Goal: Task Accomplishment & Management: Manage account settings

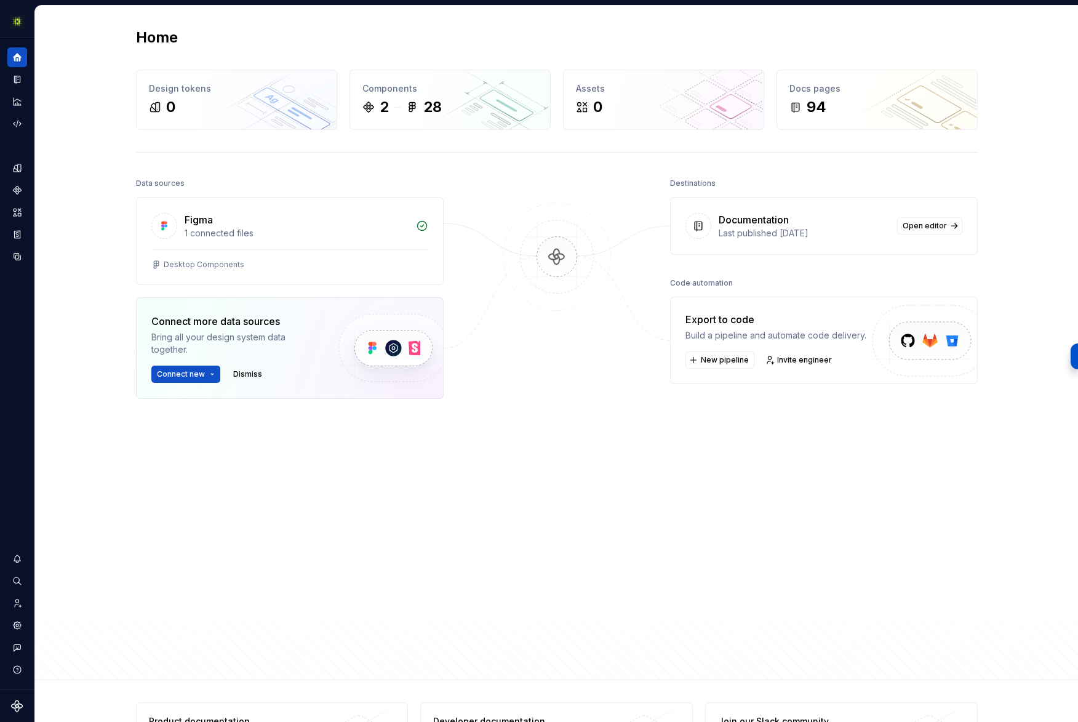
click at [553, 156] on div "Home Design tokens 0 Components 2 28 Assets 0 Docs pages 94 Data sources Figma …" at bounding box center [557, 343] width 886 height 674
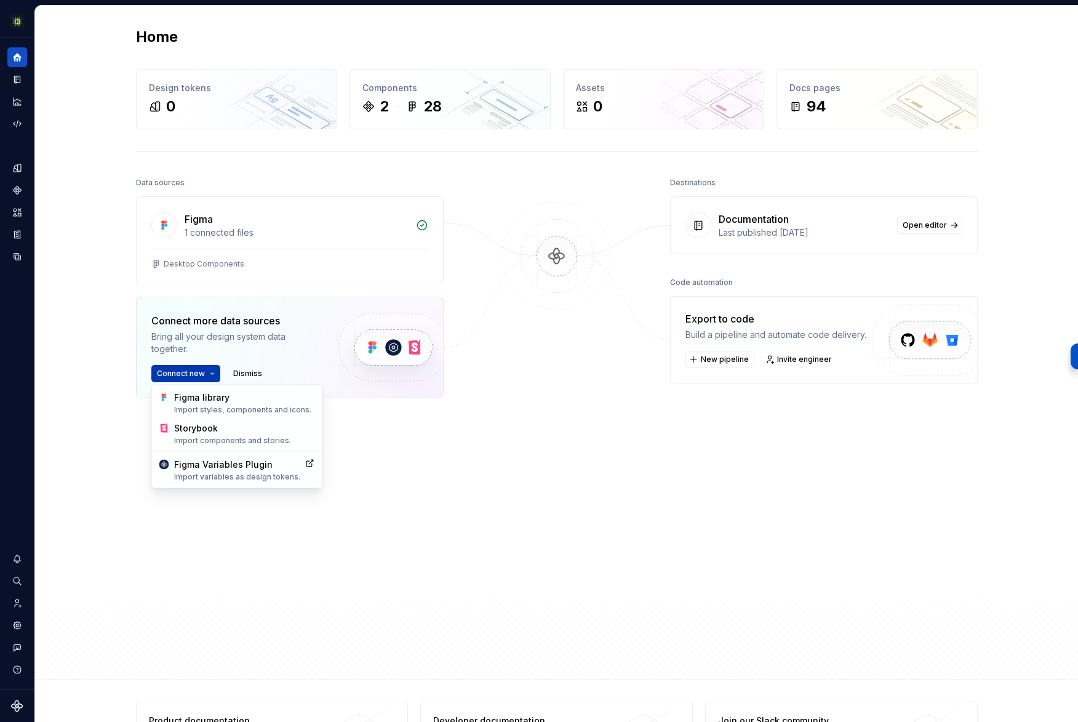
click at [218, 370] on html "Rhythm AS Design system data Home Design tokens 0 Components 2 28 Assets 0 Docs…" at bounding box center [539, 361] width 1078 height 722
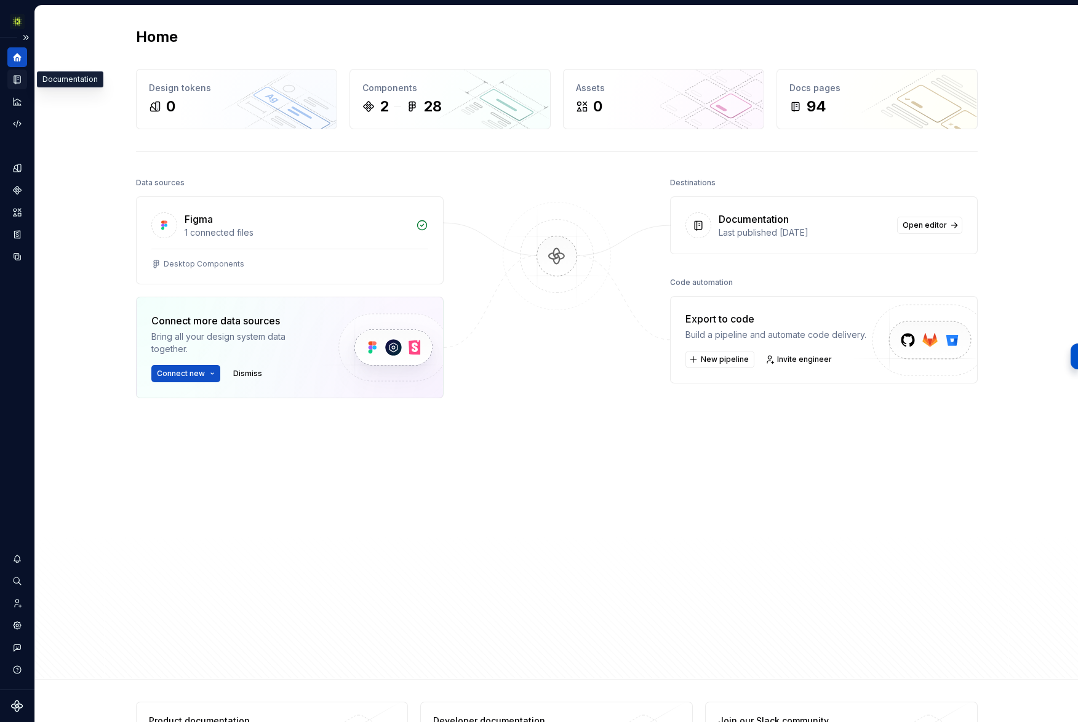
click at [20, 81] on icon "Documentation" at bounding box center [17, 79] width 11 height 11
click at [17, 79] on icon "Documentation" at bounding box center [17, 80] width 6 height 8
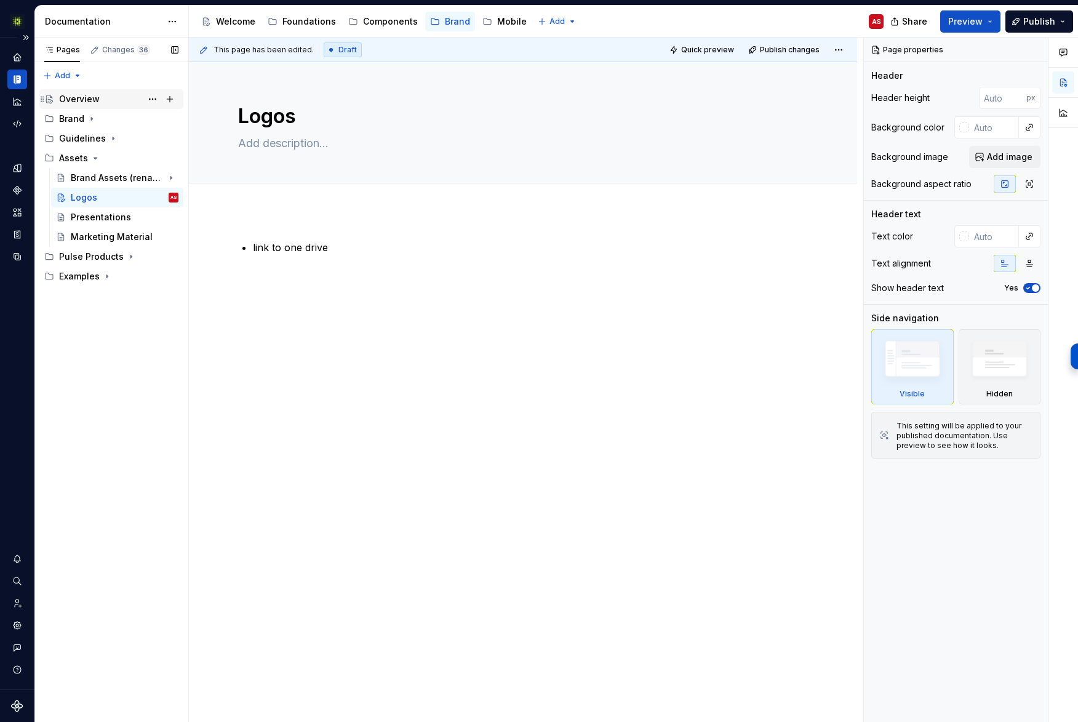
click at [90, 90] on div "Overview" at bounding box center [118, 98] width 119 height 17
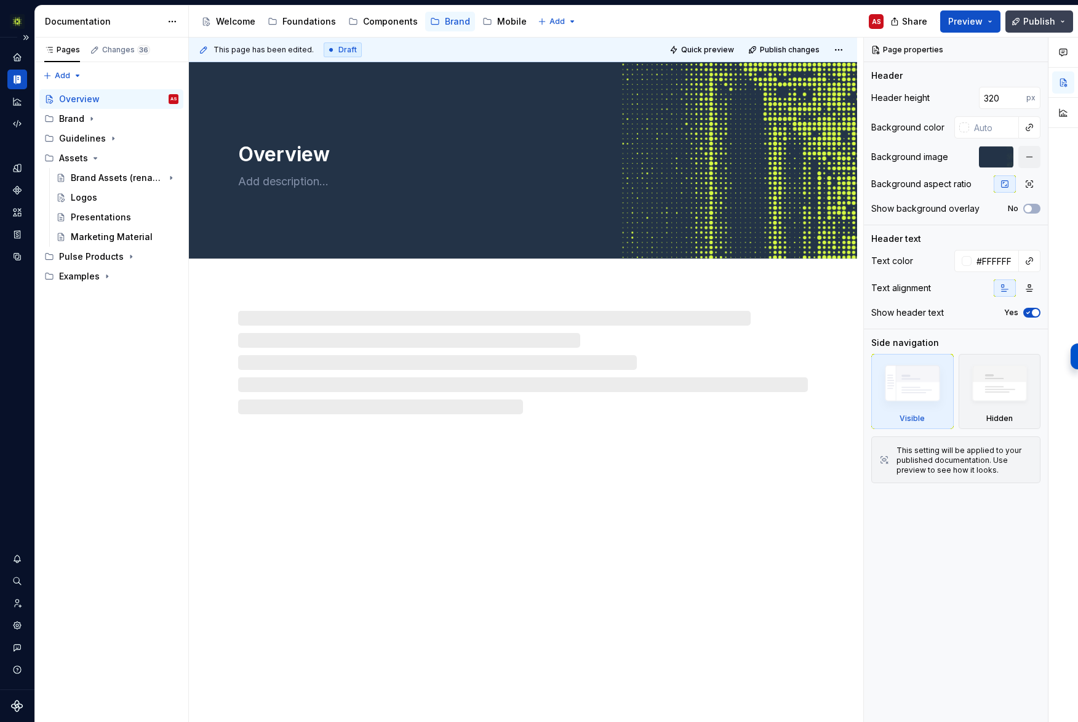
click at [1041, 20] on span "Publish" at bounding box center [1039, 21] width 32 height 12
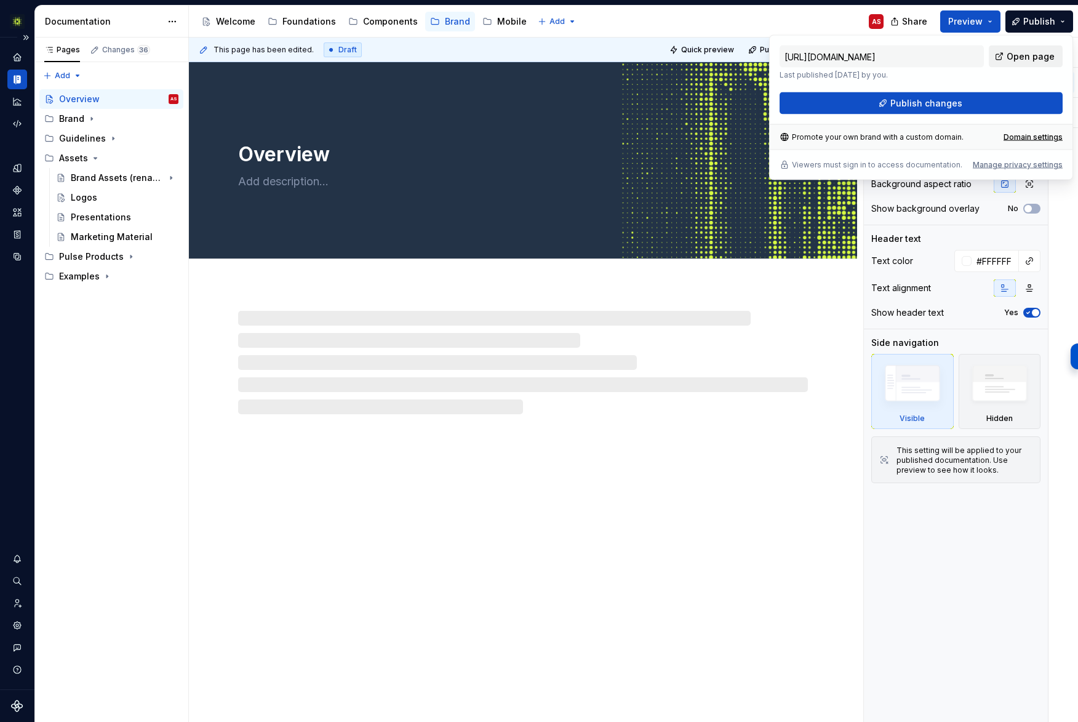
click at [1014, 51] on span "Open page" at bounding box center [1031, 56] width 48 height 12
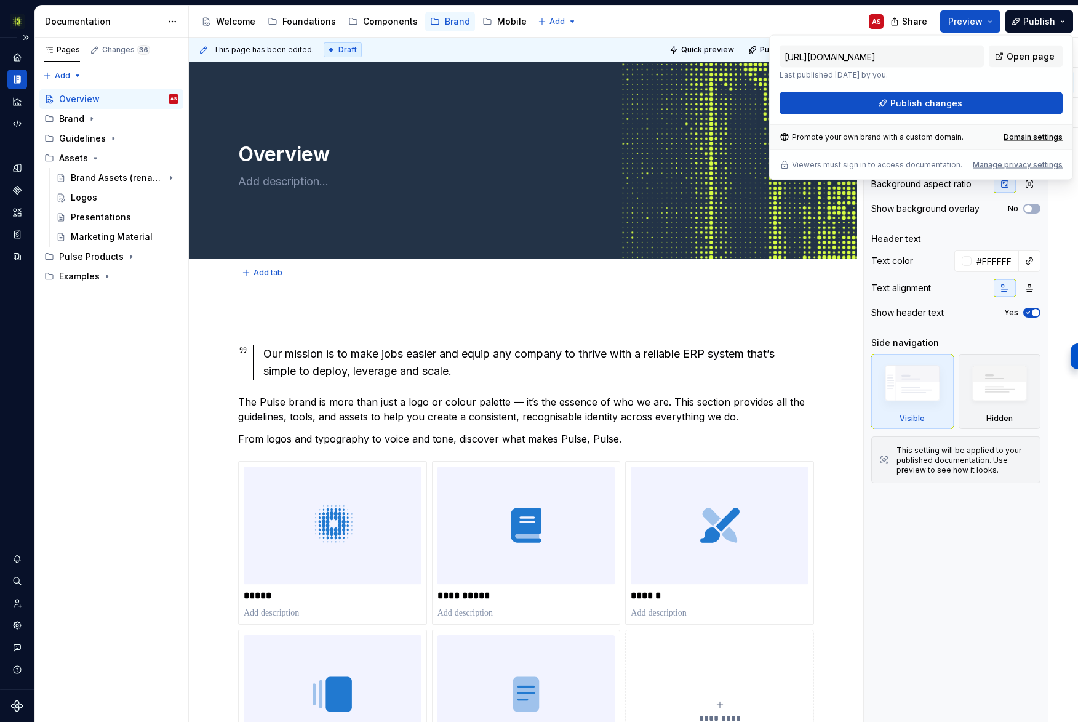
type textarea "*"
click at [1021, 161] on div "Manage privacy settings" at bounding box center [1018, 165] width 90 height 10
type input "[URL][DOMAIN_NAME]"
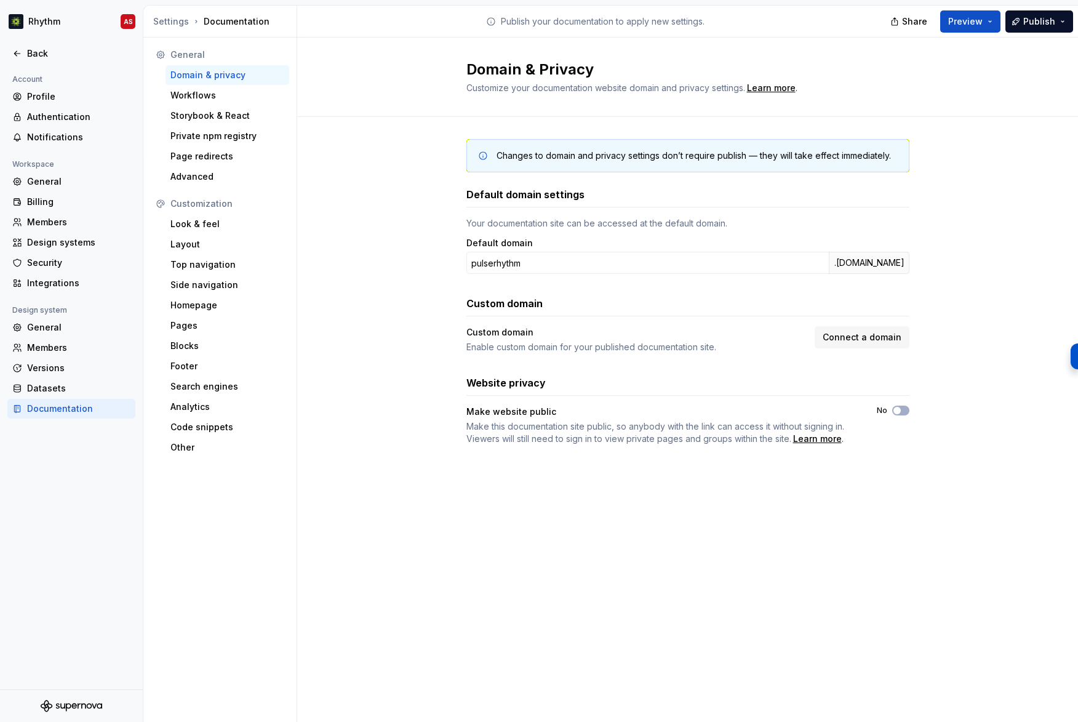
click at [696, 470] on div "Changes to domain and privacy settings don’t require publish — they will take e…" at bounding box center [687, 304] width 443 height 375
click at [902, 410] on button "No" at bounding box center [900, 410] width 17 height 10
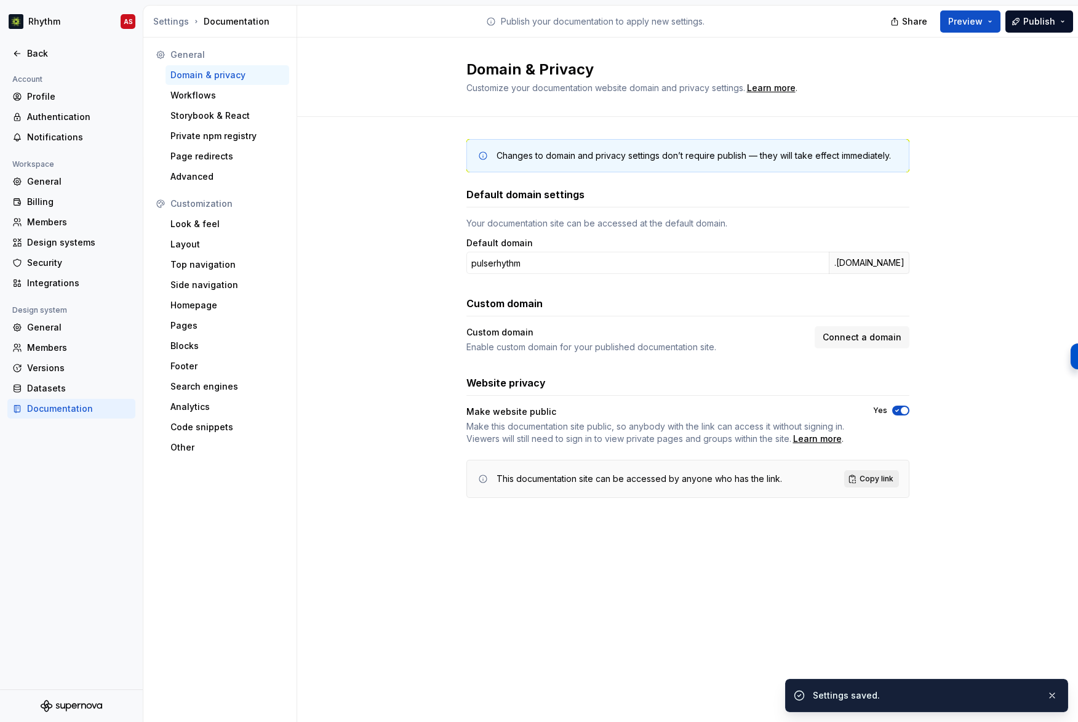
click at [874, 477] on span "Copy link" at bounding box center [877, 479] width 34 height 10
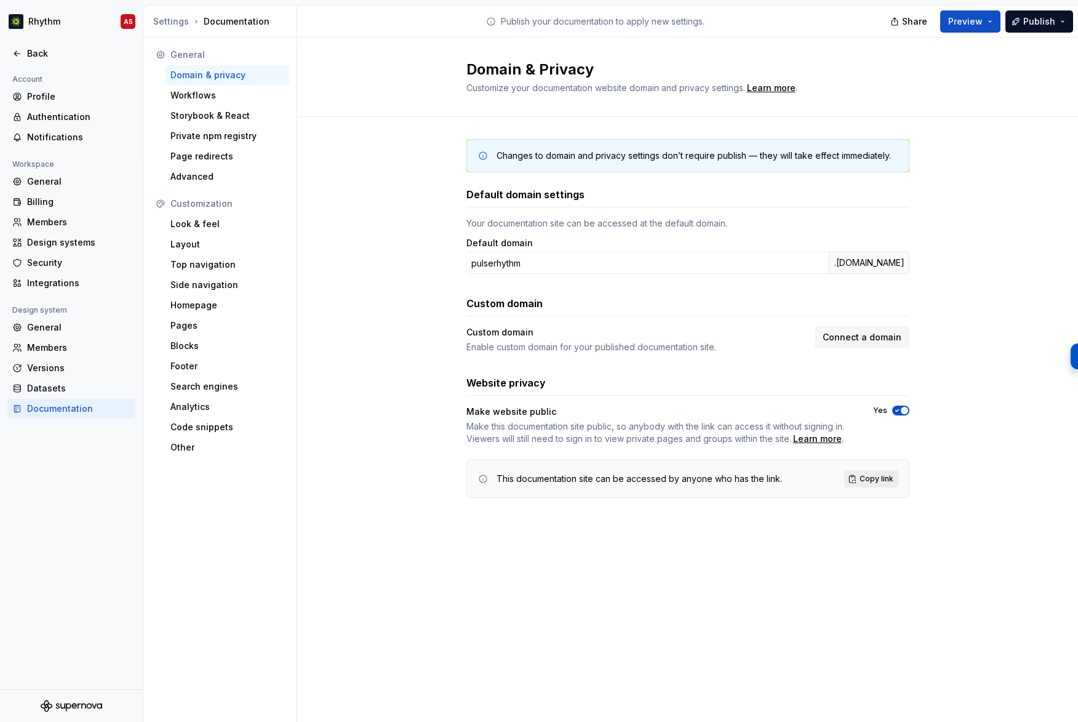
click at [874, 480] on span "Copy link" at bounding box center [877, 479] width 34 height 10
click at [893, 409] on icon "button" at bounding box center [897, 410] width 10 height 7
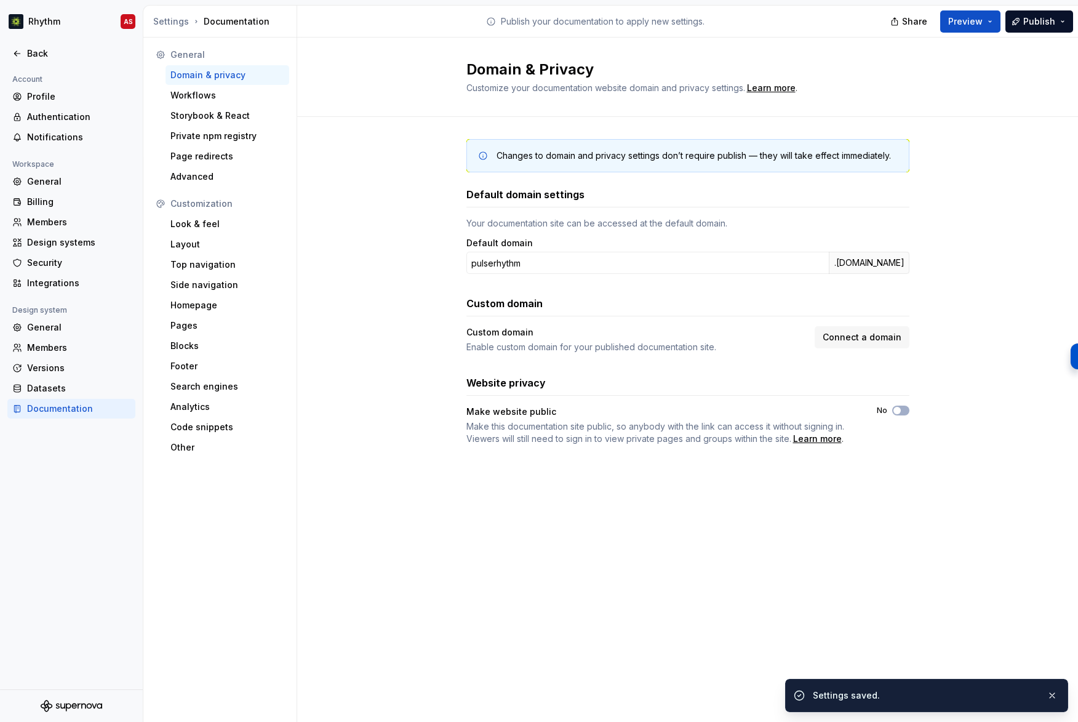
click at [712, 403] on div "Website privacy Make website public Make this documentation site public, so any…" at bounding box center [687, 410] width 443 height 70
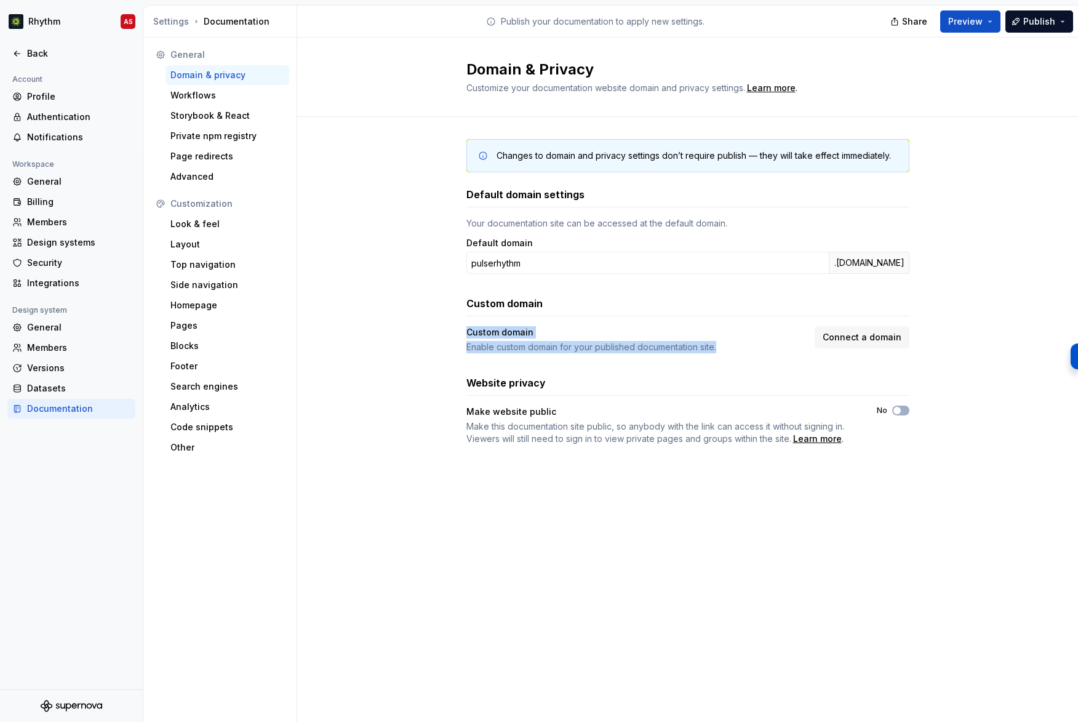
drag, startPoint x: 645, startPoint y: 337, endPoint x: 450, endPoint y: 325, distance: 195.4
click at [450, 325] on div "Changes to domain and privacy settings don’t require publish — they will take e…" at bounding box center [687, 304] width 781 height 375
click at [62, 330] on div "General" at bounding box center [78, 327] width 103 height 12
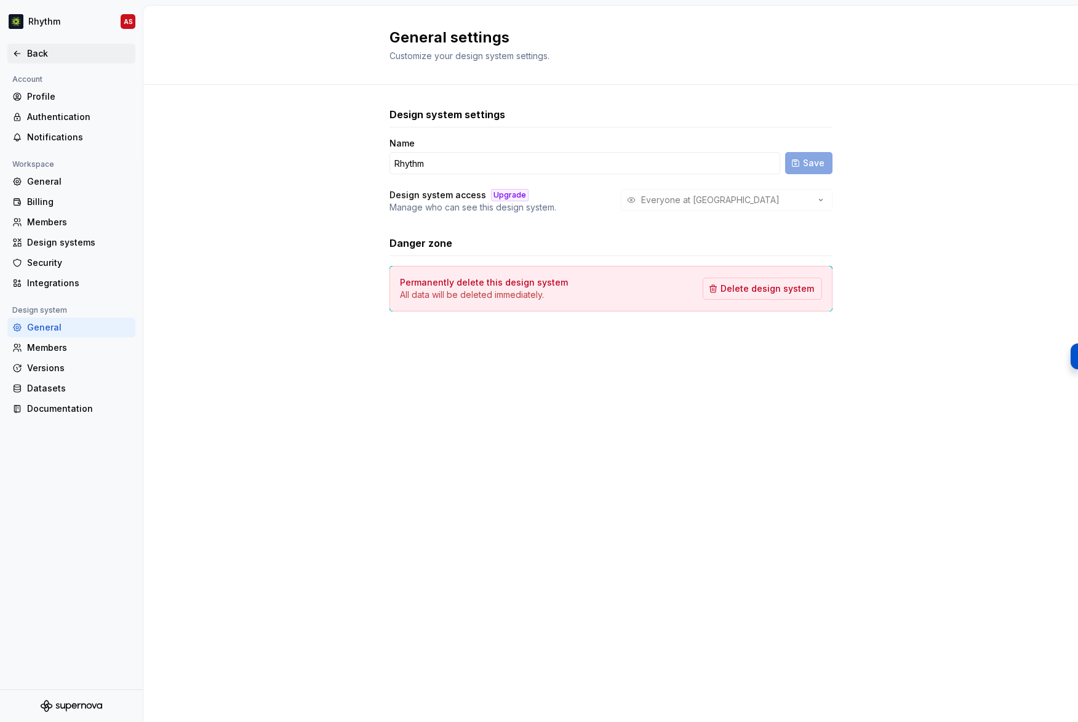
click at [20, 56] on icon at bounding box center [17, 54] width 10 height 10
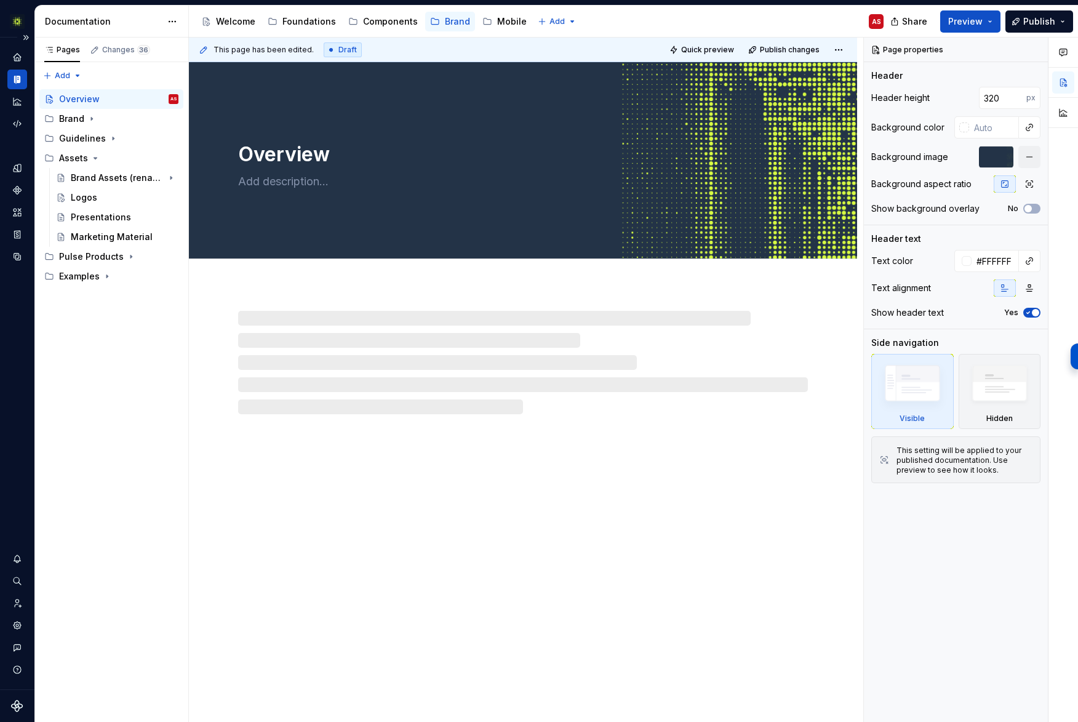
type textarea "*"
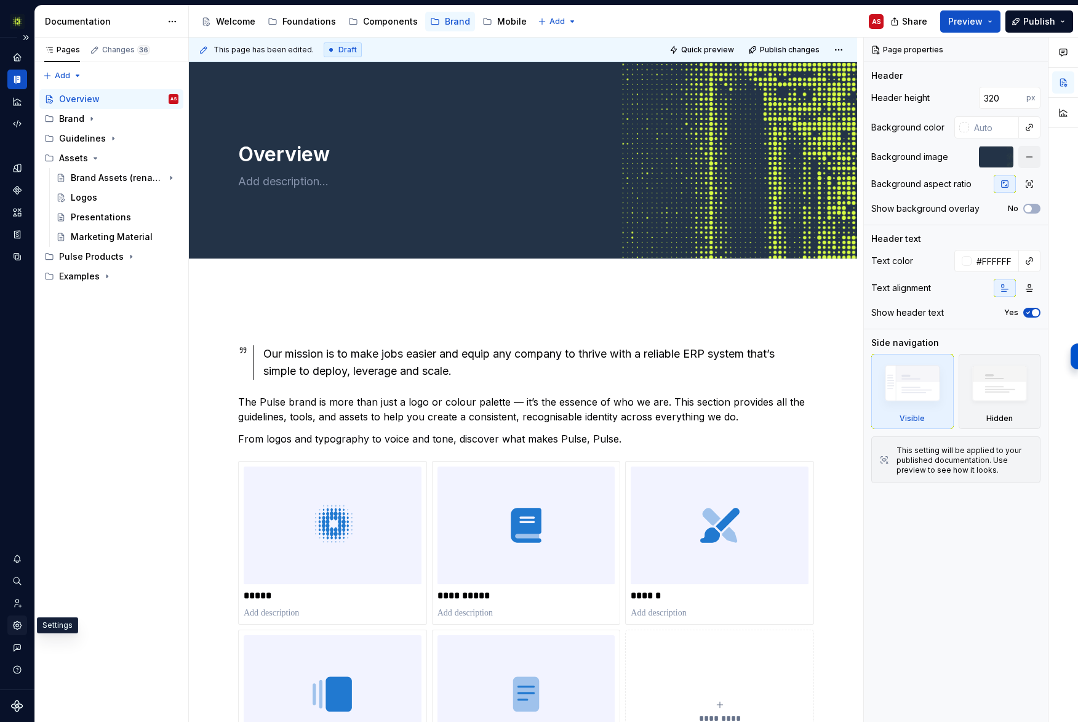
click at [18, 621] on icon "Settings" at bounding box center [17, 625] width 8 height 8
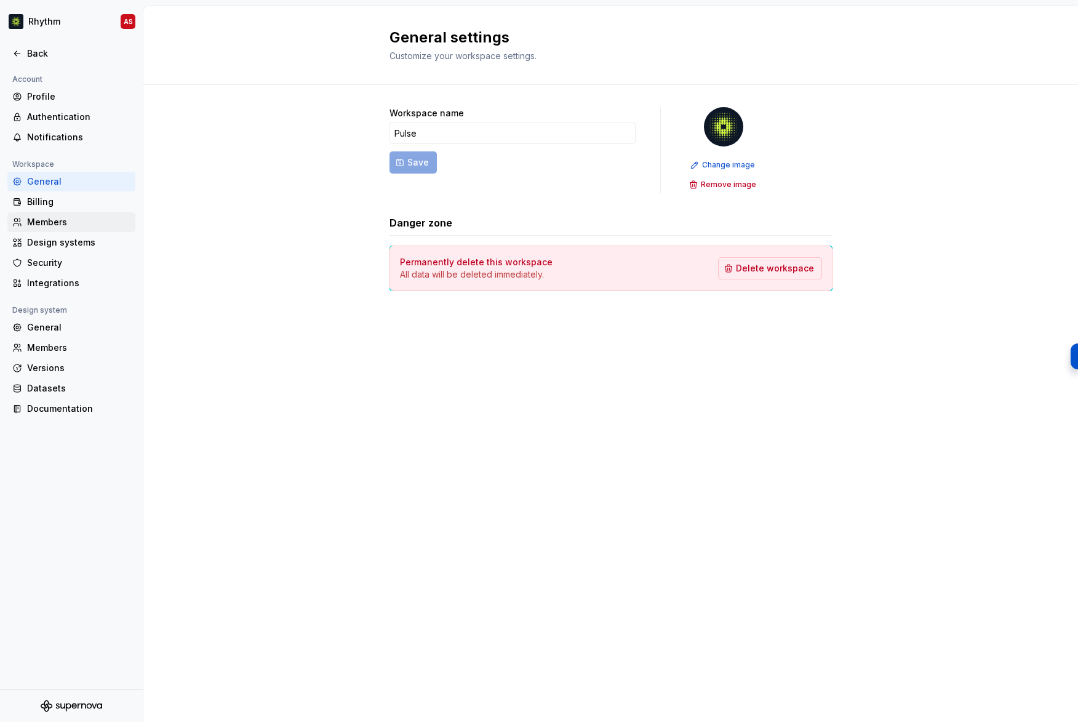
click at [65, 217] on div "Members" at bounding box center [78, 222] width 103 height 12
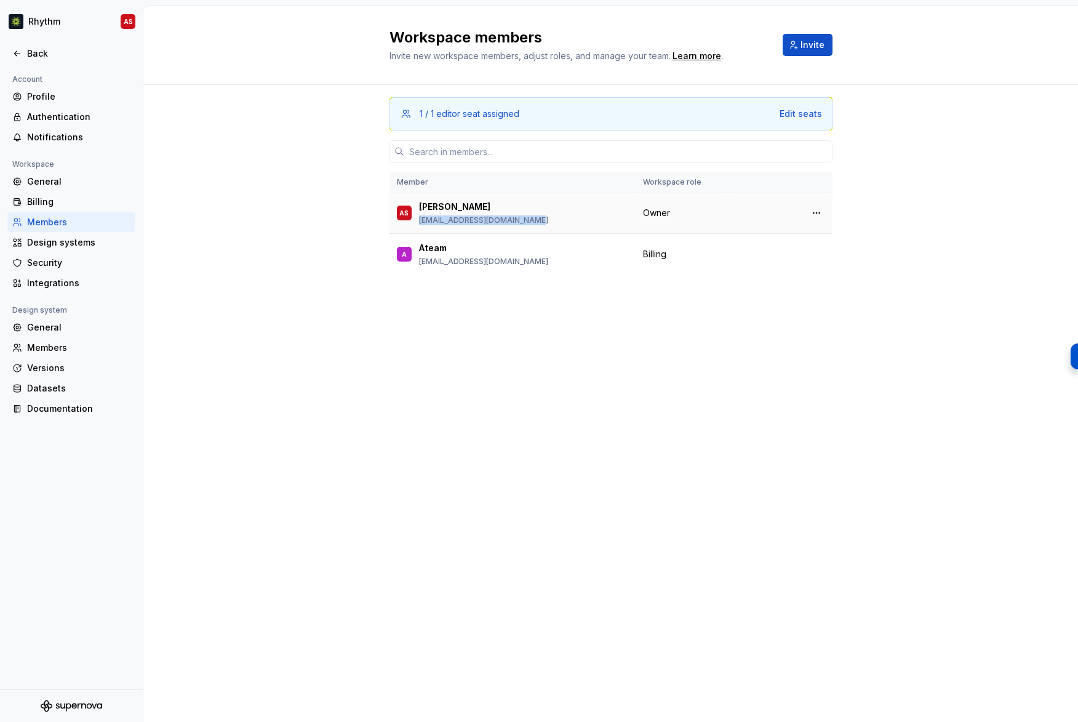
drag, startPoint x: 527, startPoint y: 218, endPoint x: 426, endPoint y: 285, distance: 121.0
click at [416, 222] on div "AS [PERSON_NAME] [EMAIL_ADDRESS][DOMAIN_NAME]" at bounding box center [512, 213] width 231 height 26
copy p "[EMAIL_ADDRESS][DOMAIN_NAME]"
click at [7, 52] on div "Back" at bounding box center [71, 54] width 143 height 20
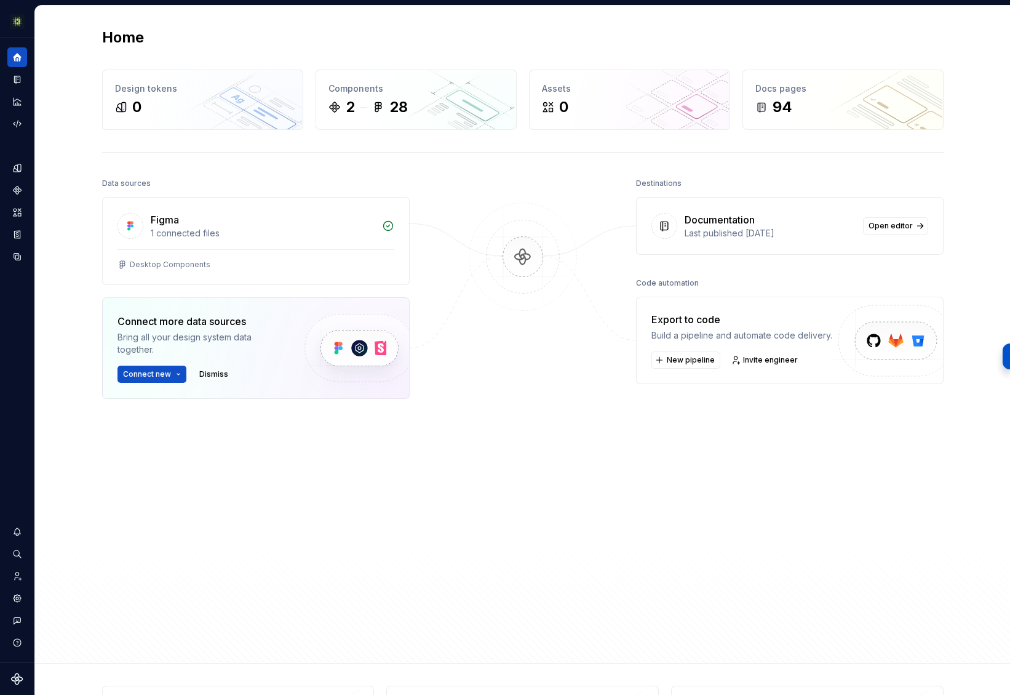
drag, startPoint x: 760, startPoint y: 505, endPoint x: 765, endPoint y: 517, distance: 13.8
click at [760, 505] on div "Destinations Documentation Last published 7 months ago Open editor Code automat…" at bounding box center [790, 383] width 308 height 417
click at [520, 258] on img at bounding box center [522, 269] width 119 height 134
click at [820, 78] on div "Docs pages 94" at bounding box center [843, 99] width 200 height 59
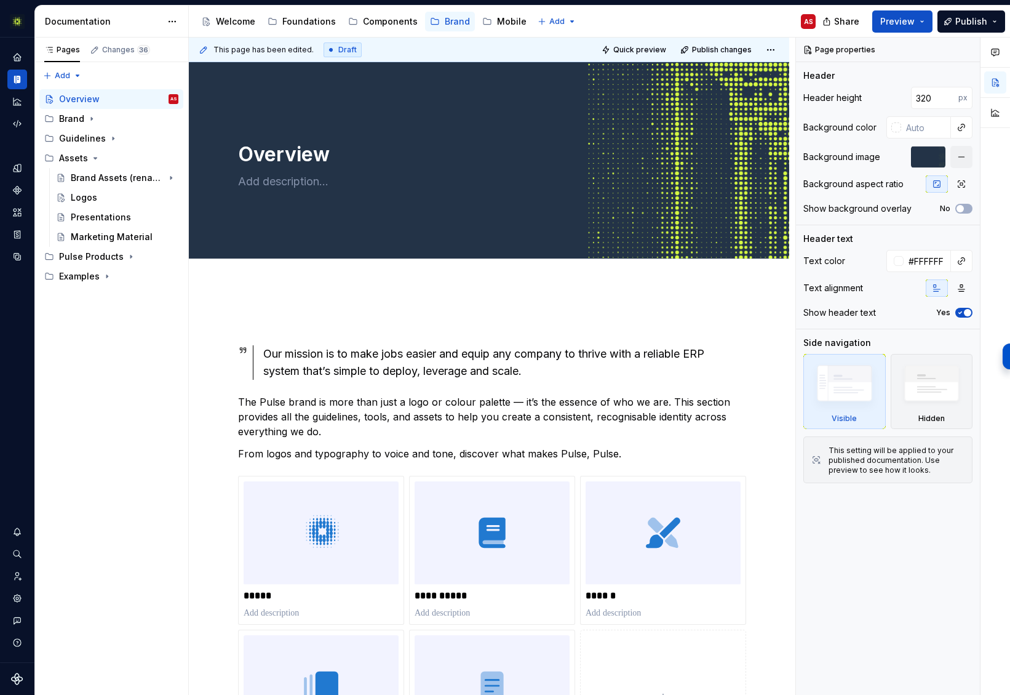
type textarea "*"
